Goal: Transaction & Acquisition: Purchase product/service

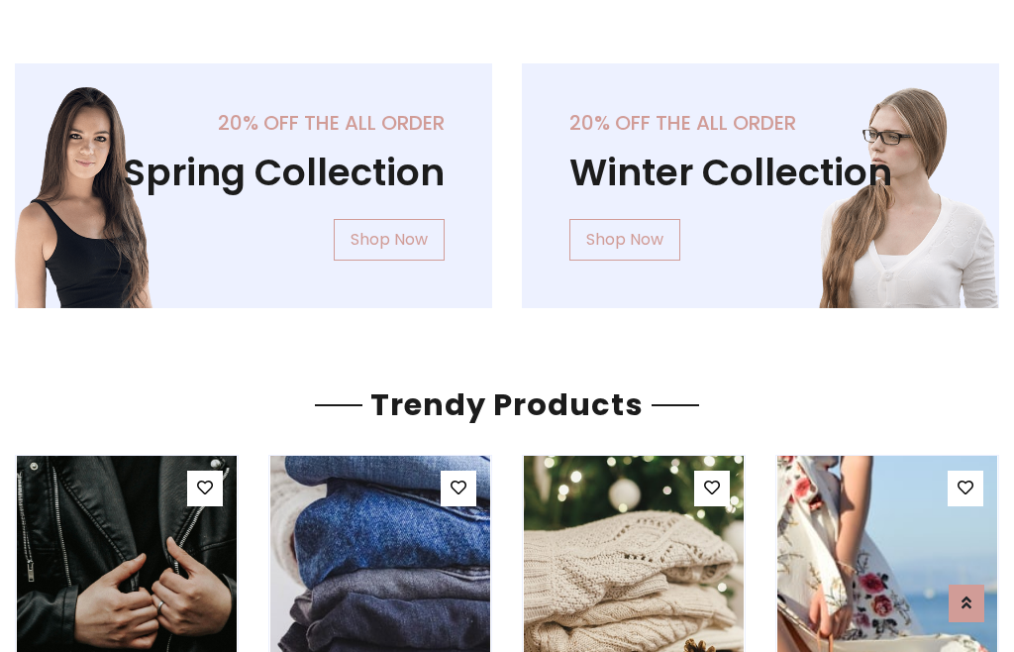
scroll to position [101, 0]
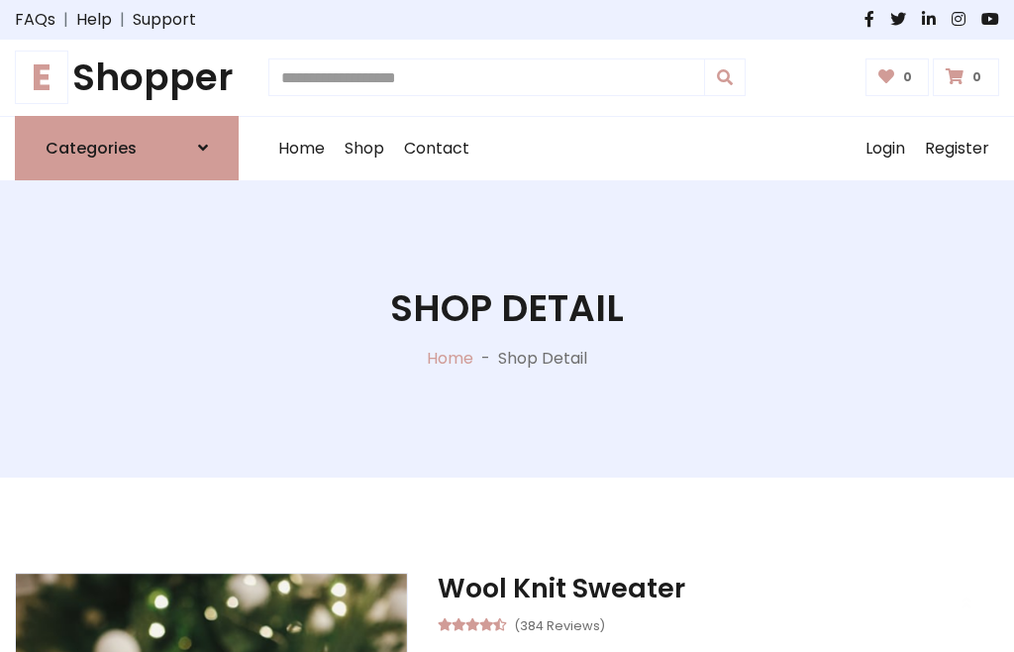
click at [127, 77] on h1 "E Shopper" at bounding box center [127, 77] width 224 height 45
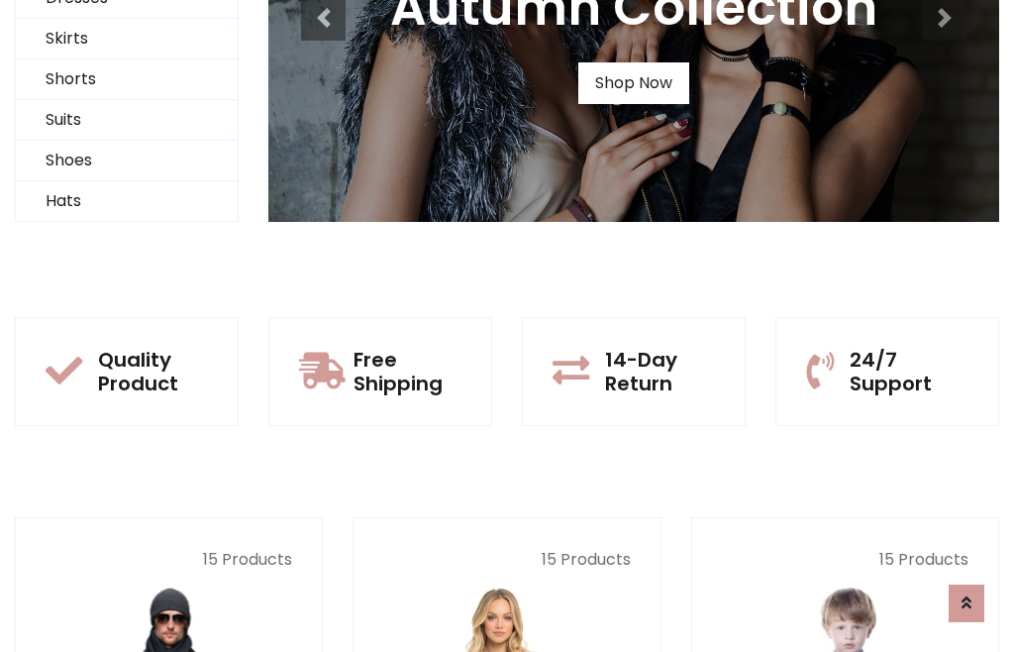
scroll to position [191, 0]
